Goal: Find contact information

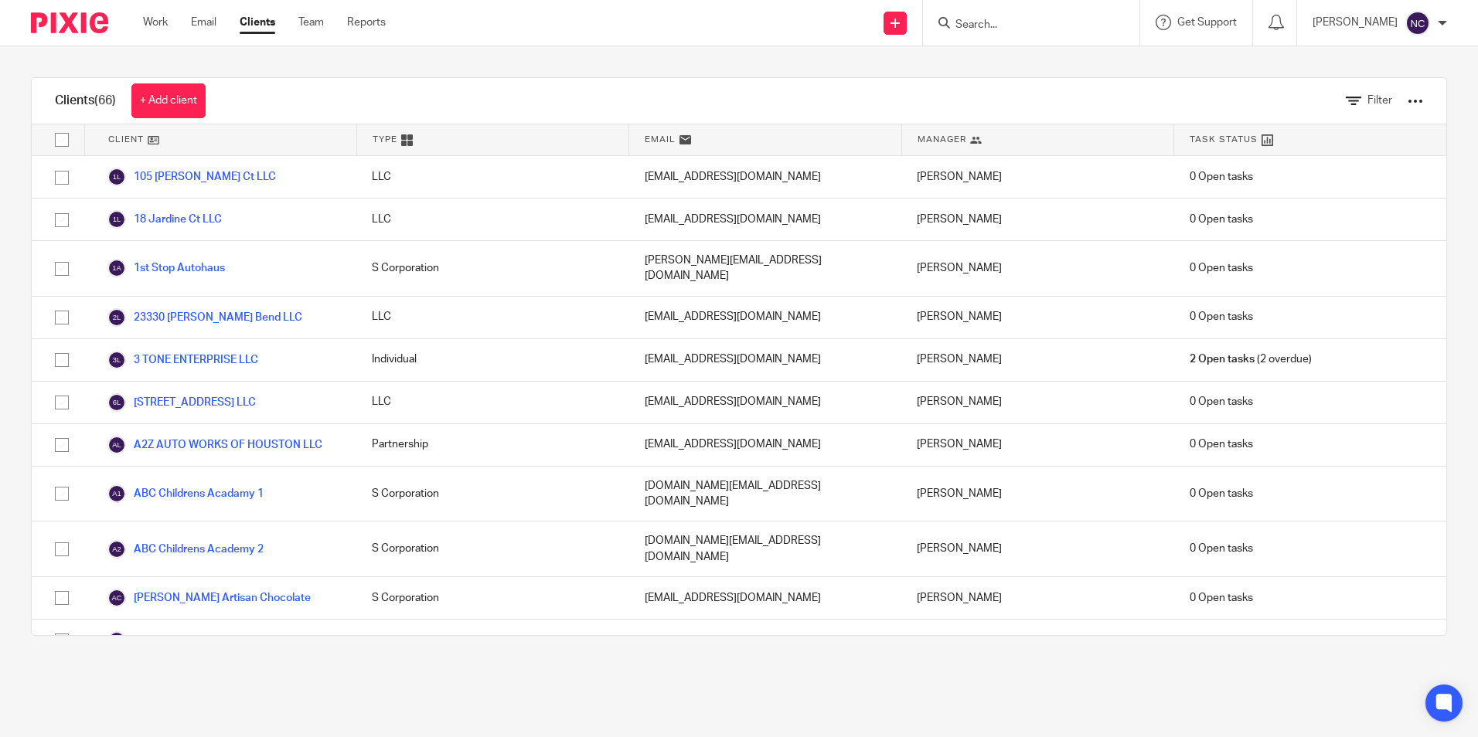
click at [1026, 24] on input "Search" at bounding box center [1023, 26] width 139 height 14
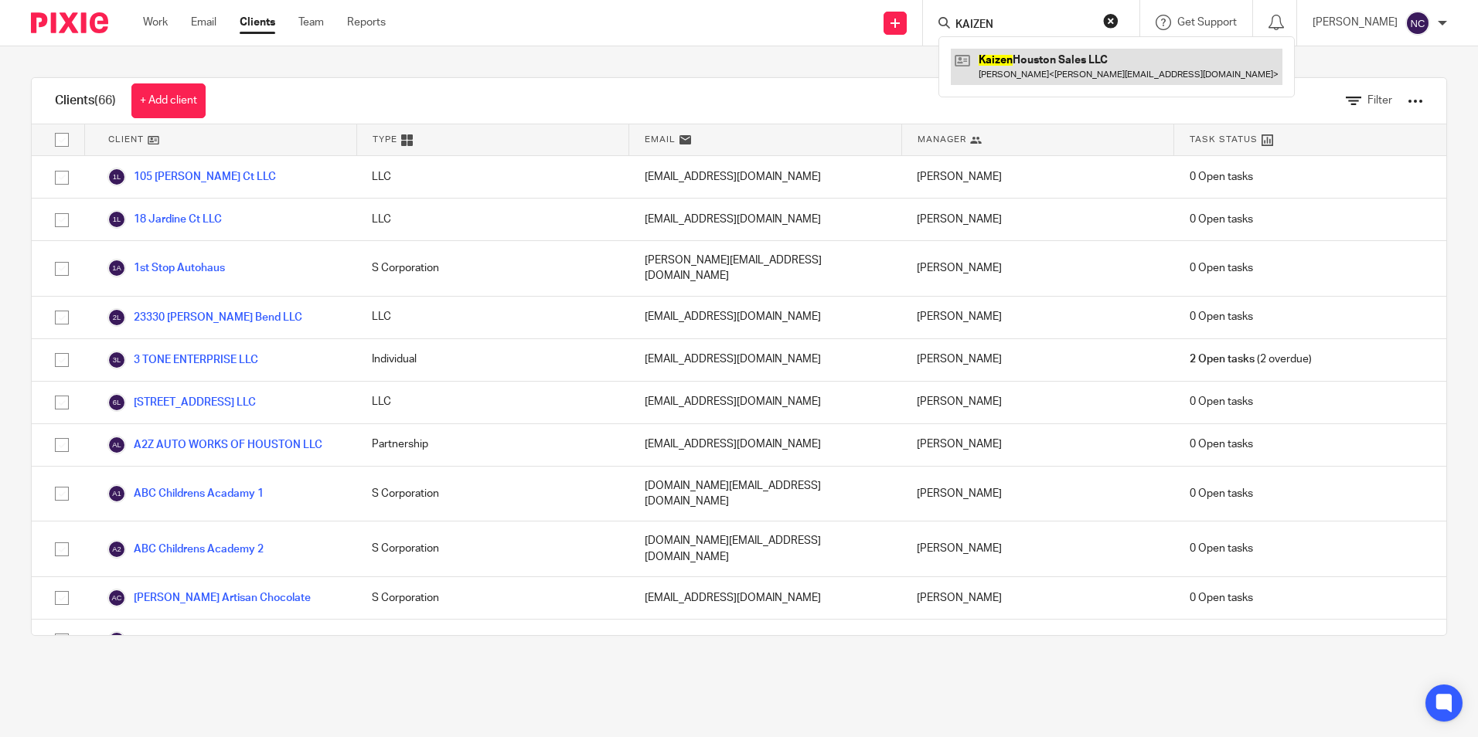
type input "KAIZEN"
click at [1074, 80] on link at bounding box center [1117, 67] width 332 height 36
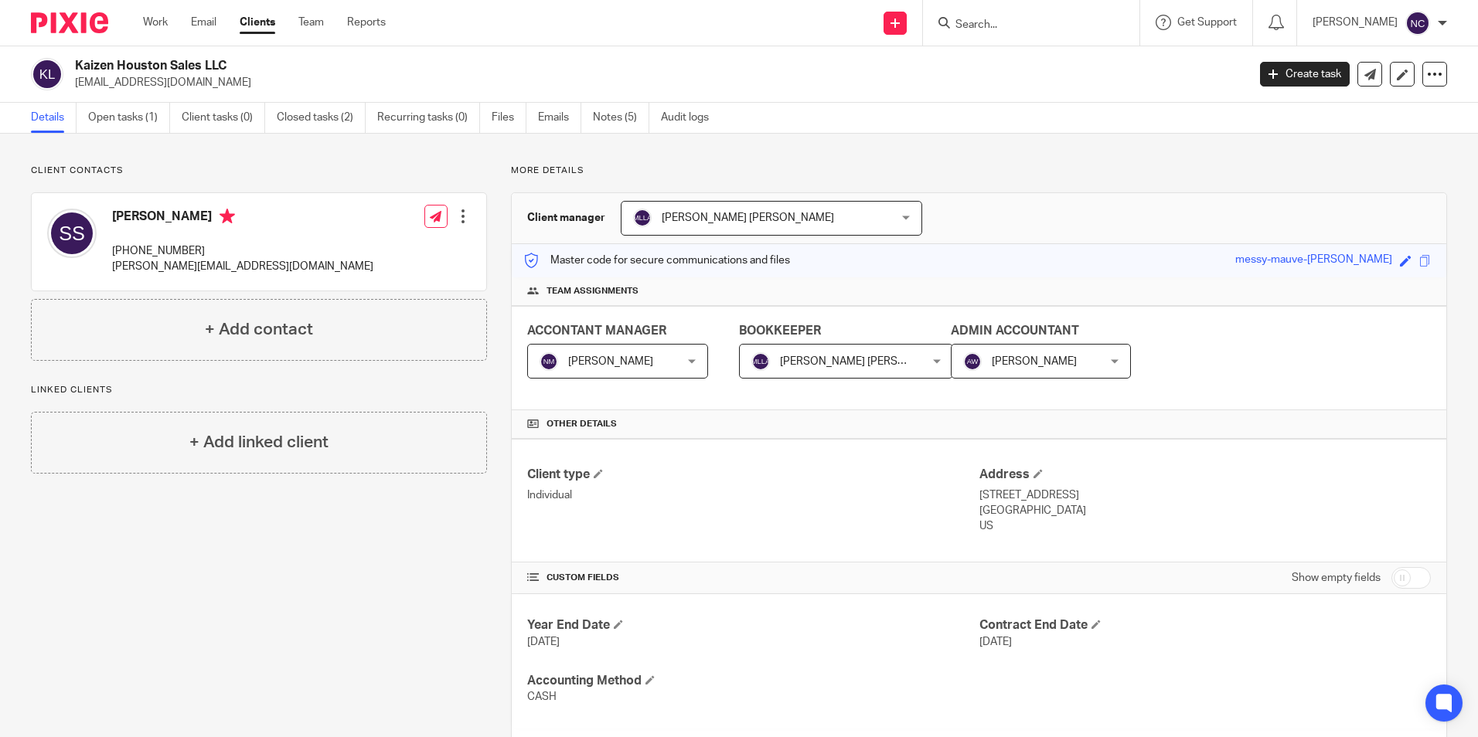
click at [239, 266] on p "[PERSON_NAME][EMAIL_ADDRESS][DOMAIN_NAME]" at bounding box center [242, 266] width 261 height 15
copy div "[PERSON_NAME][EMAIL_ADDRESS][DOMAIN_NAME]"
